Goal: Transaction & Acquisition: Obtain resource

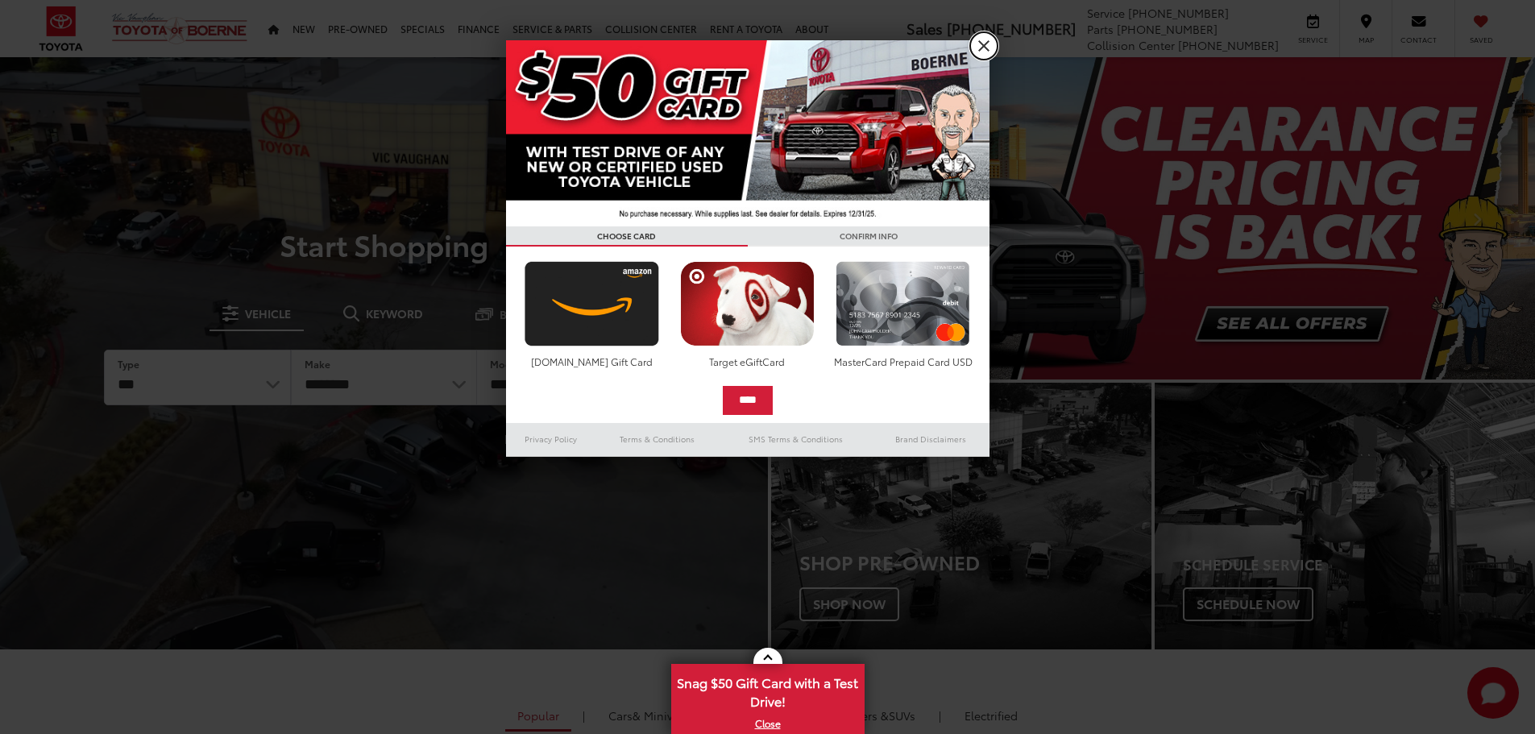
click at [993, 41] on link "X" at bounding box center [983, 45] width 27 height 27
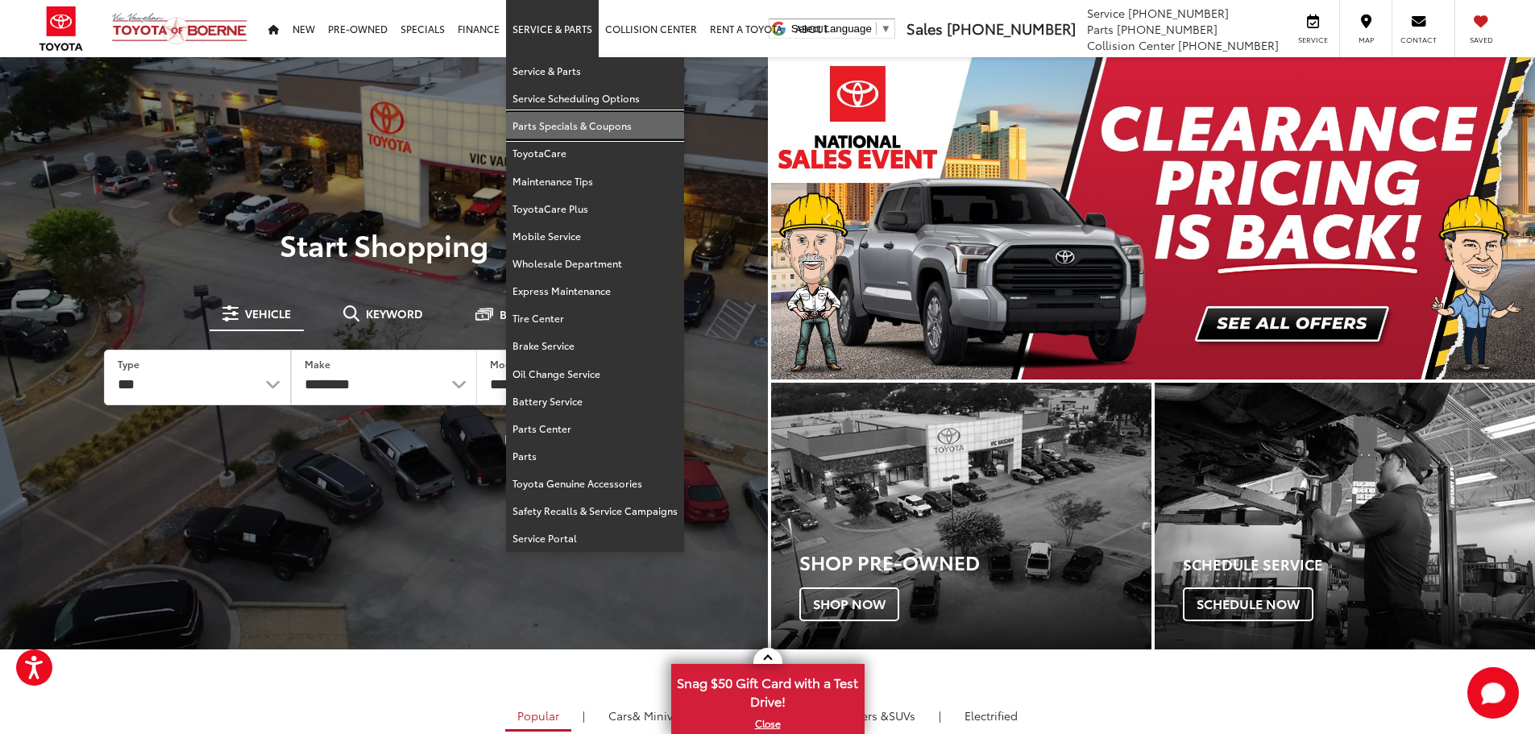
click at [597, 126] on link "Parts Specials & Coupons" at bounding box center [595, 125] width 178 height 27
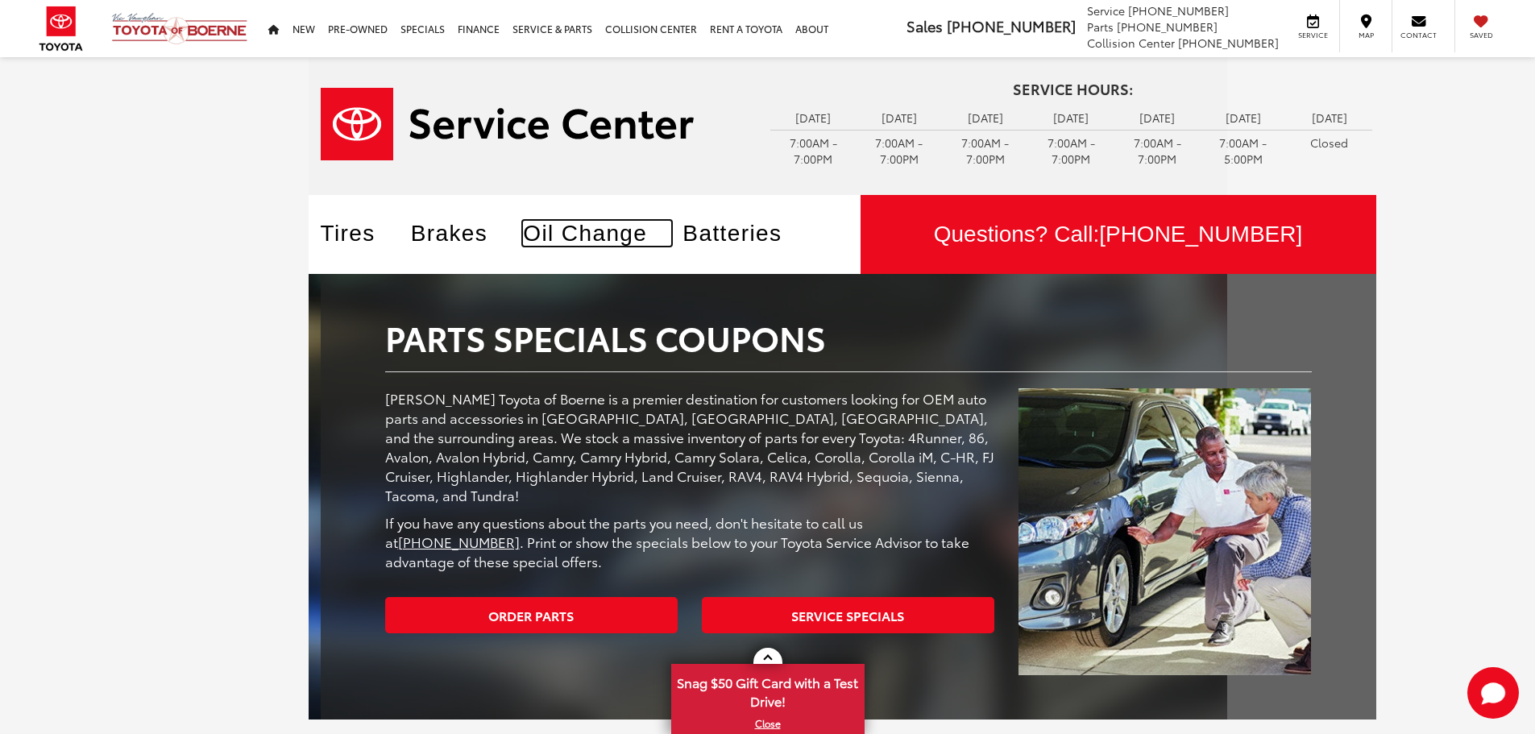
click at [590, 237] on link "Oil Change" at bounding box center [597, 233] width 148 height 25
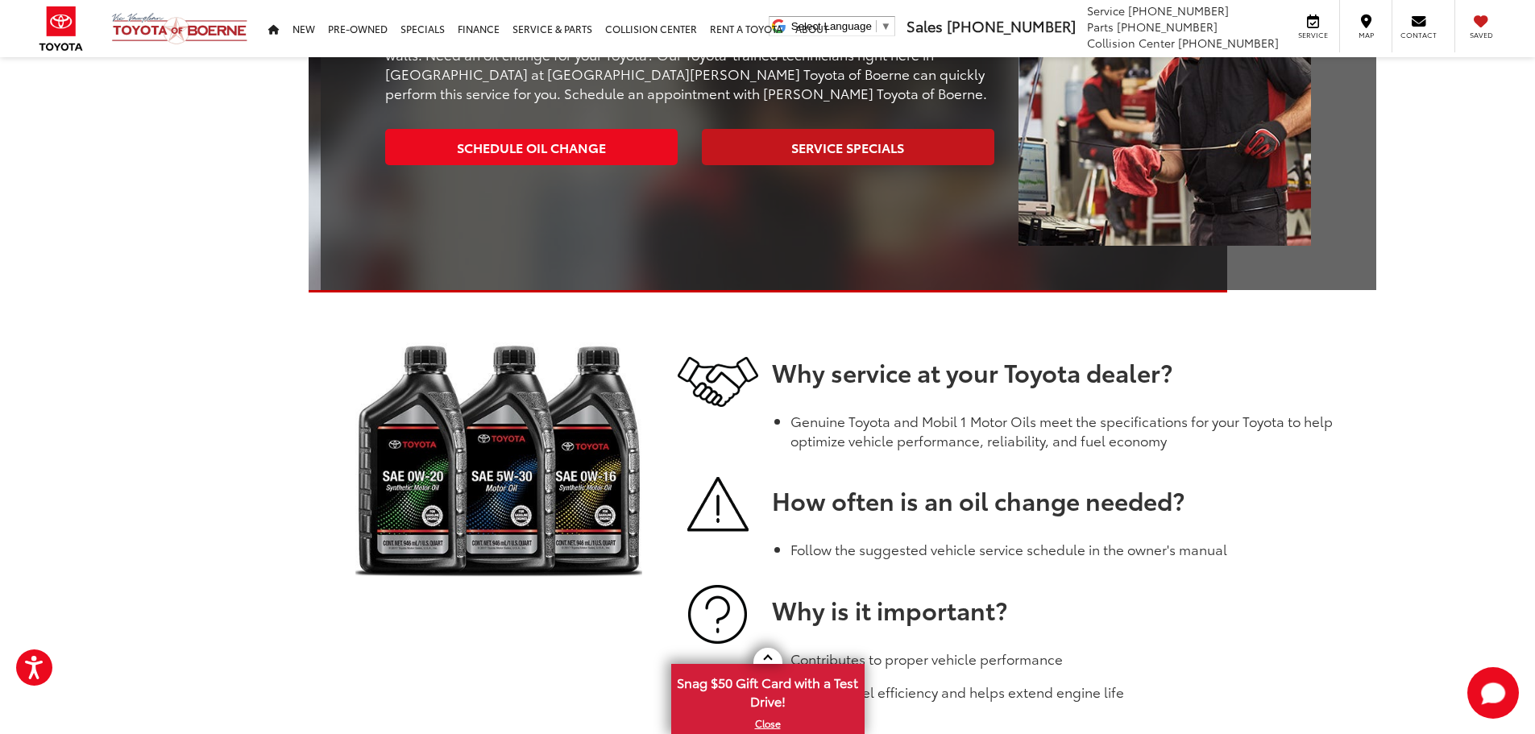
scroll to position [403, 0]
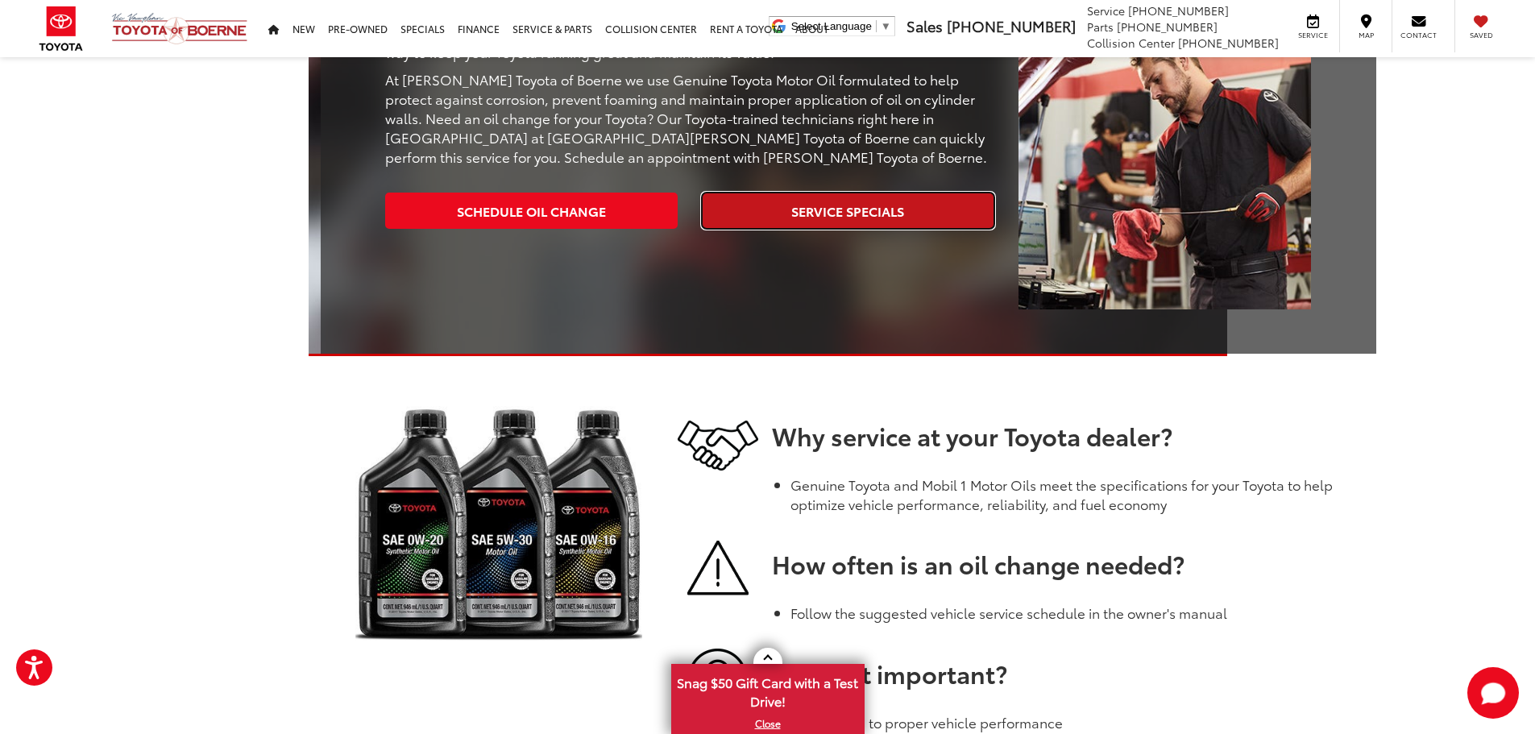
click at [849, 225] on link "Service Specials" at bounding box center [848, 211] width 292 height 36
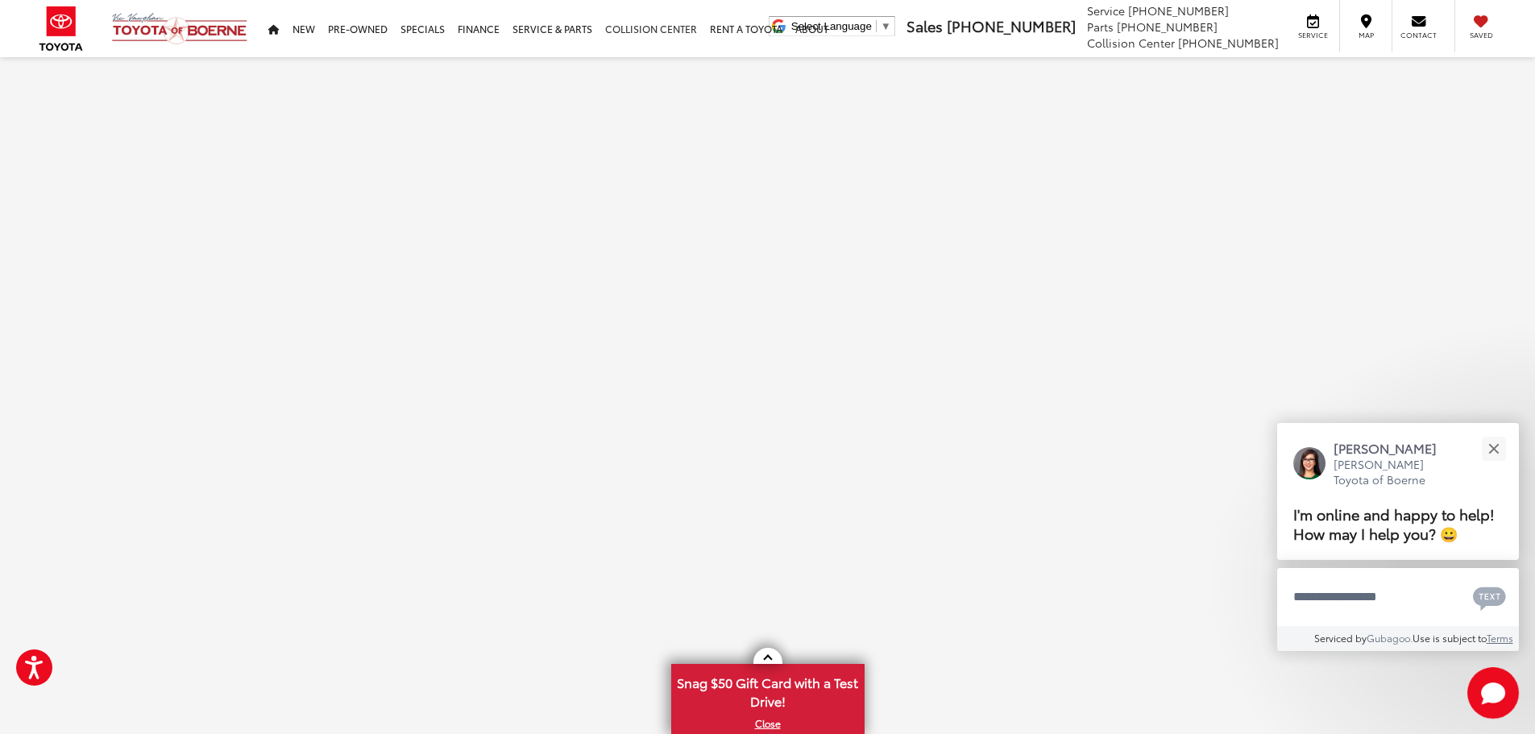
scroll to position [190, 0]
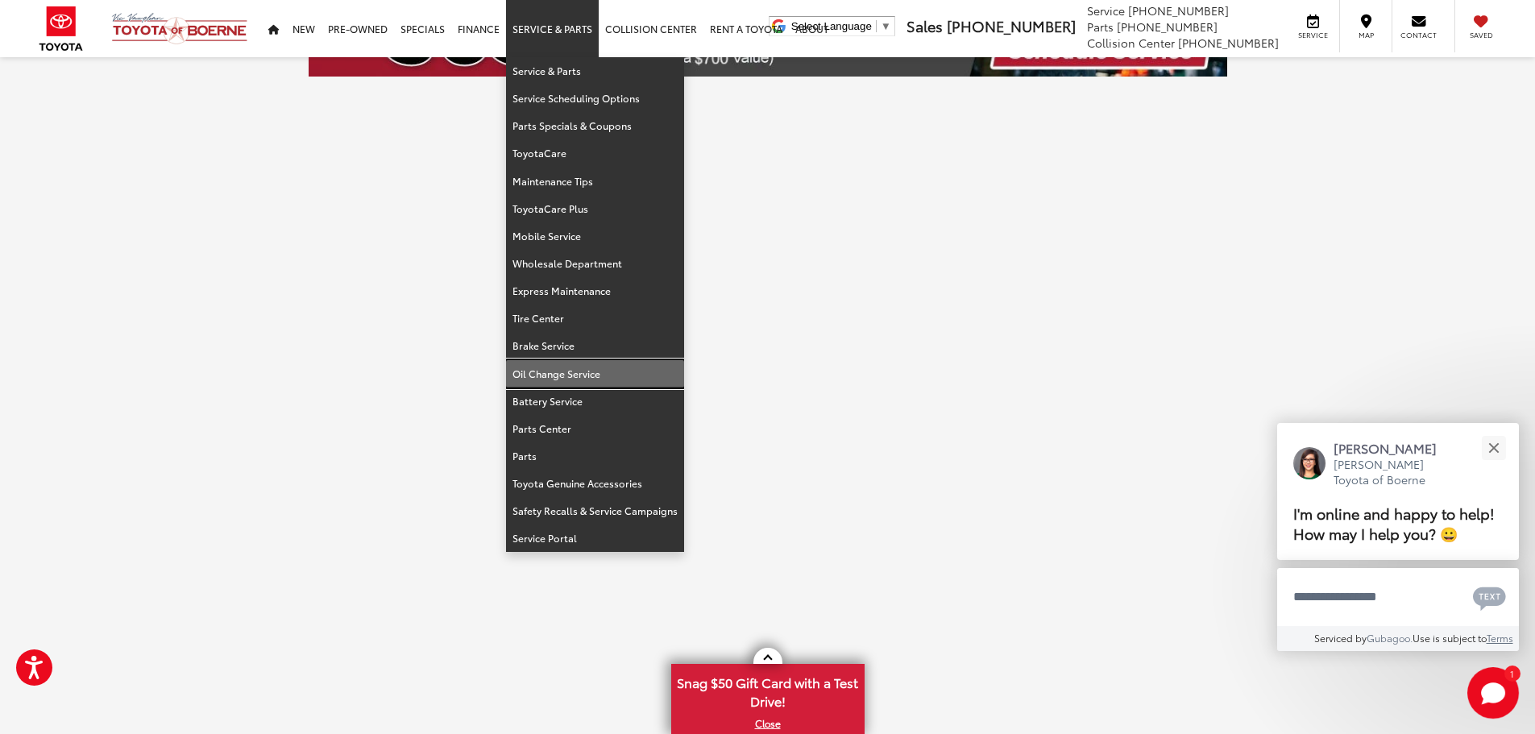
click at [607, 369] on link "Oil Change Service" at bounding box center [595, 373] width 178 height 27
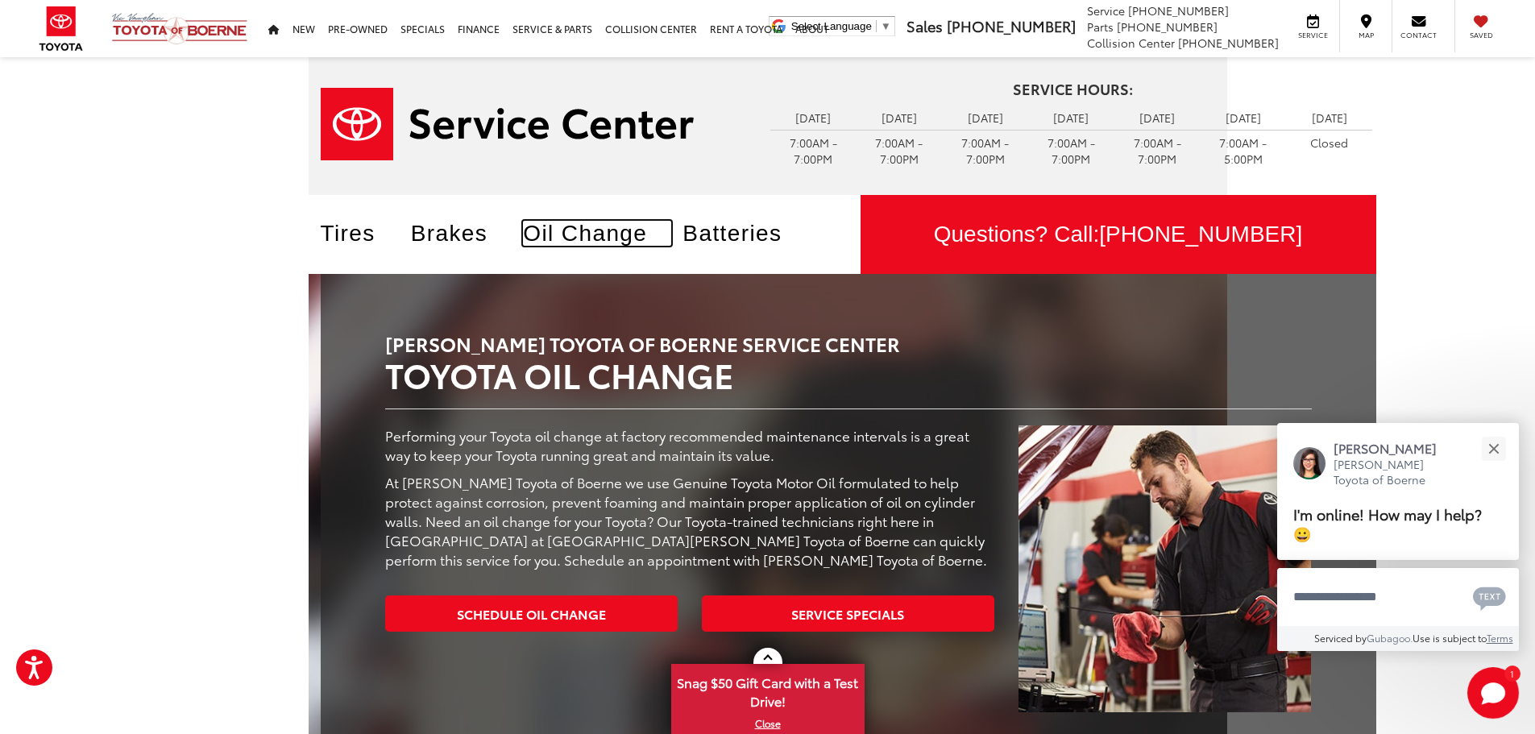
click at [587, 228] on link "Oil Change" at bounding box center [597, 233] width 148 height 25
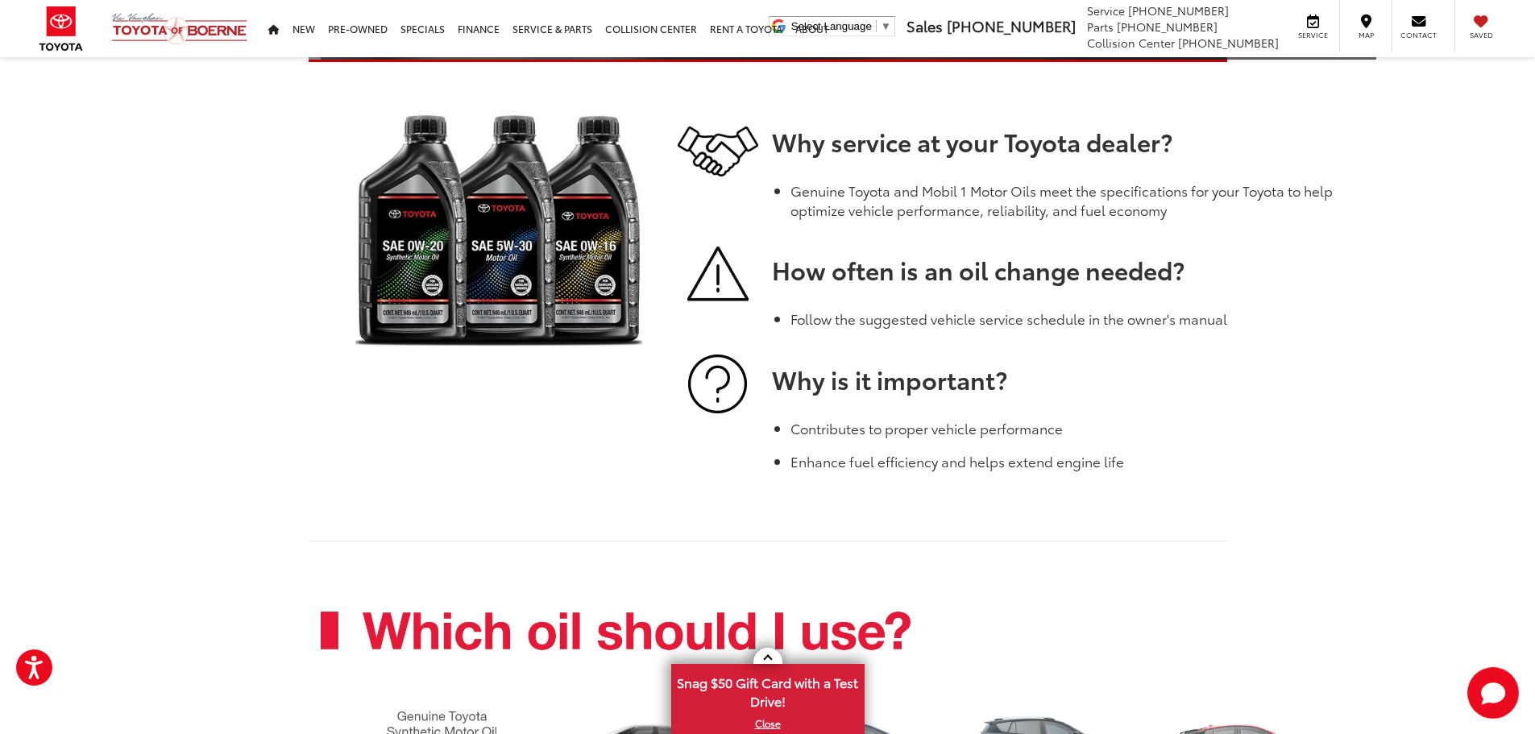
scroll to position [403, 0]
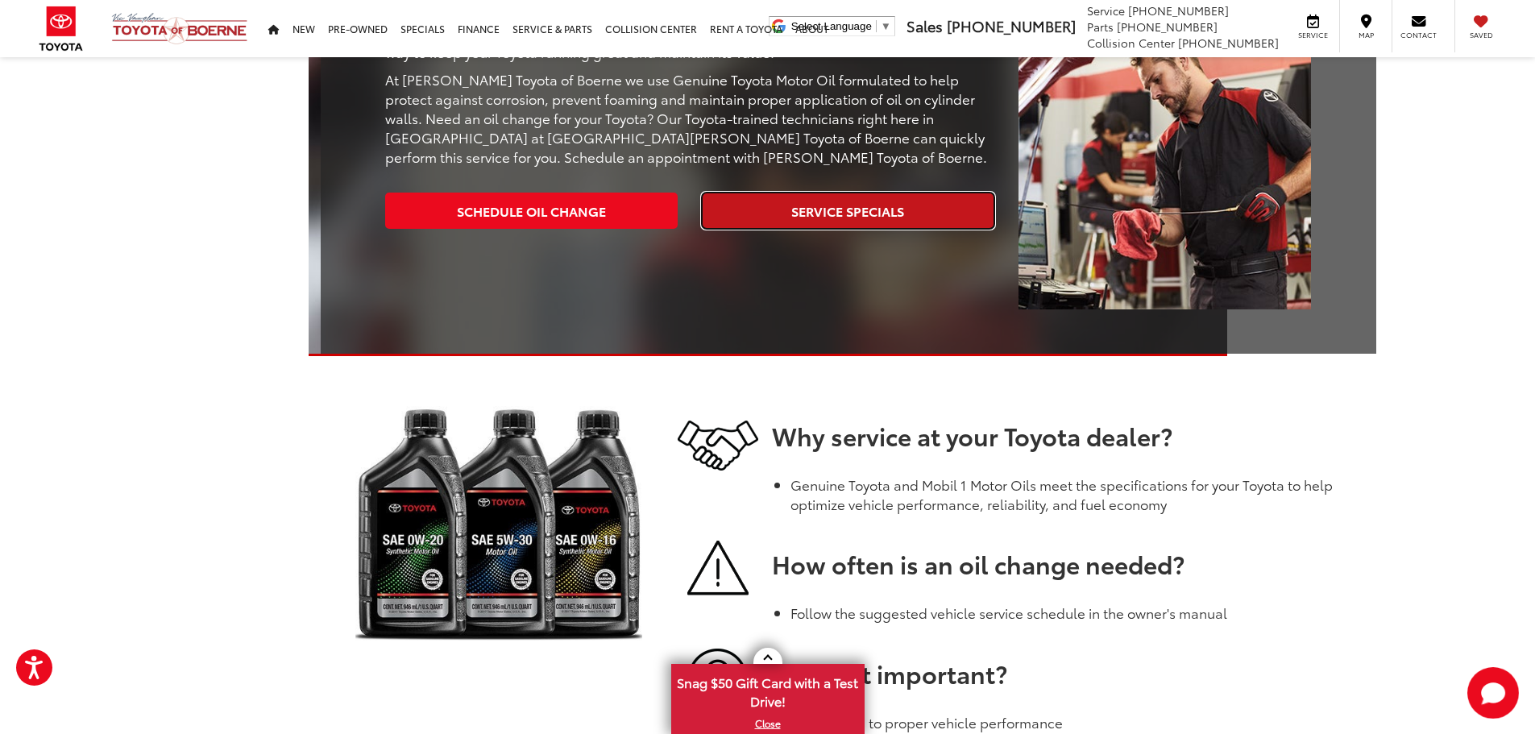
click at [872, 219] on link "Service Specials" at bounding box center [848, 211] width 292 height 36
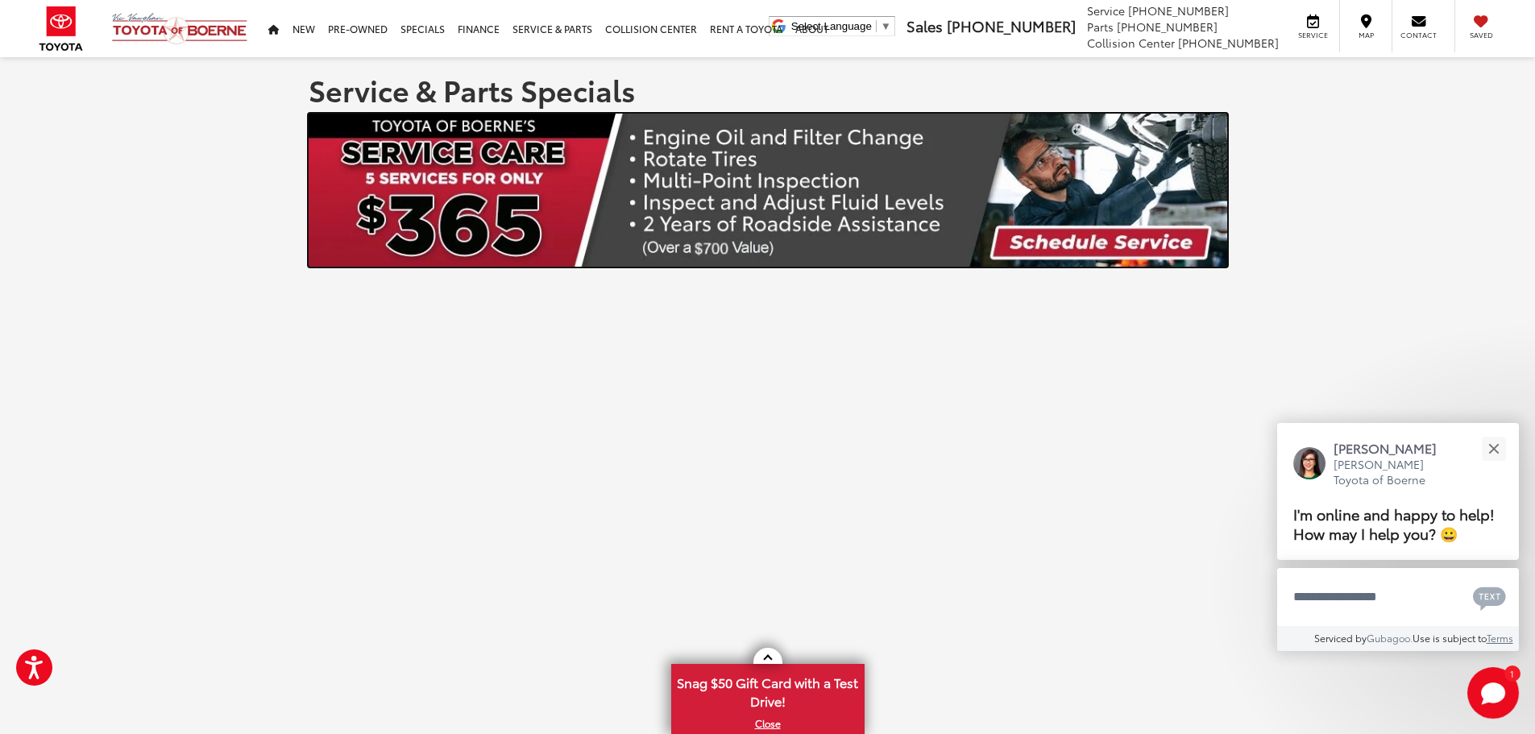
click at [773, 247] on img at bounding box center [768, 190] width 918 height 153
